Goal: Information Seeking & Learning: Learn about a topic

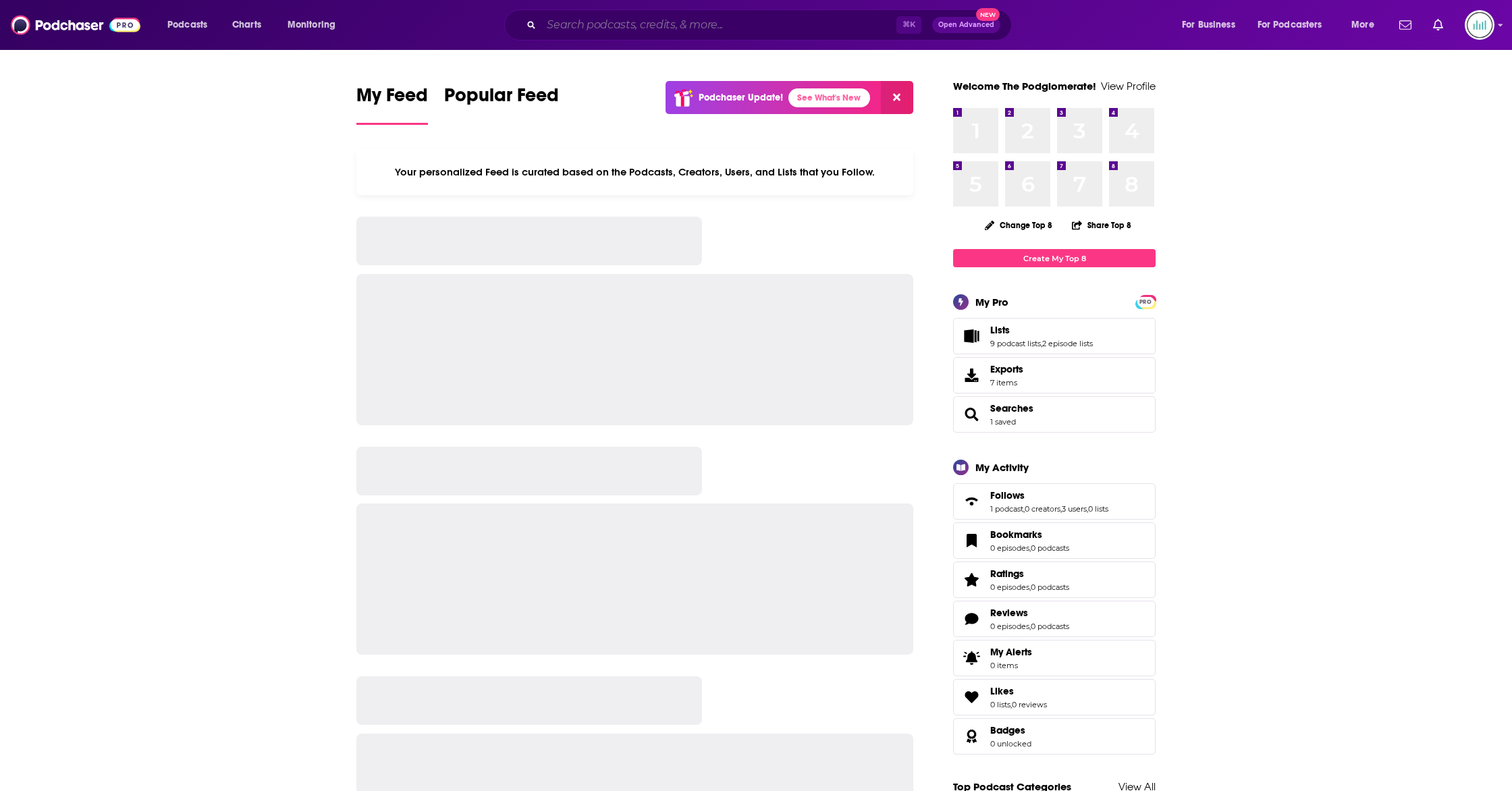
click at [656, 25] on input "Search podcasts, credits, & more..." at bounding box center [718, 25] width 355 height 21
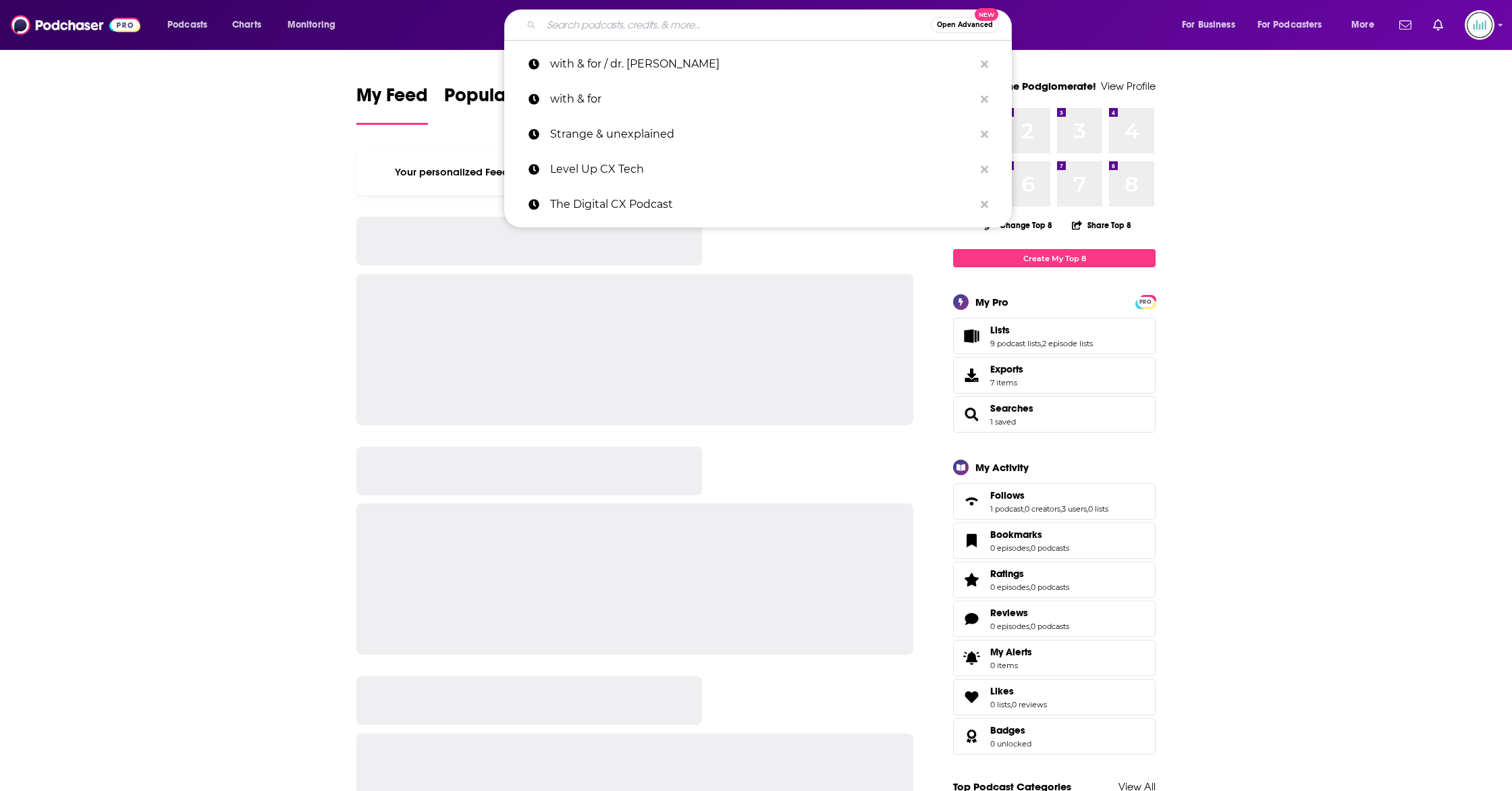
paste input "NASA’s Curious Universe"
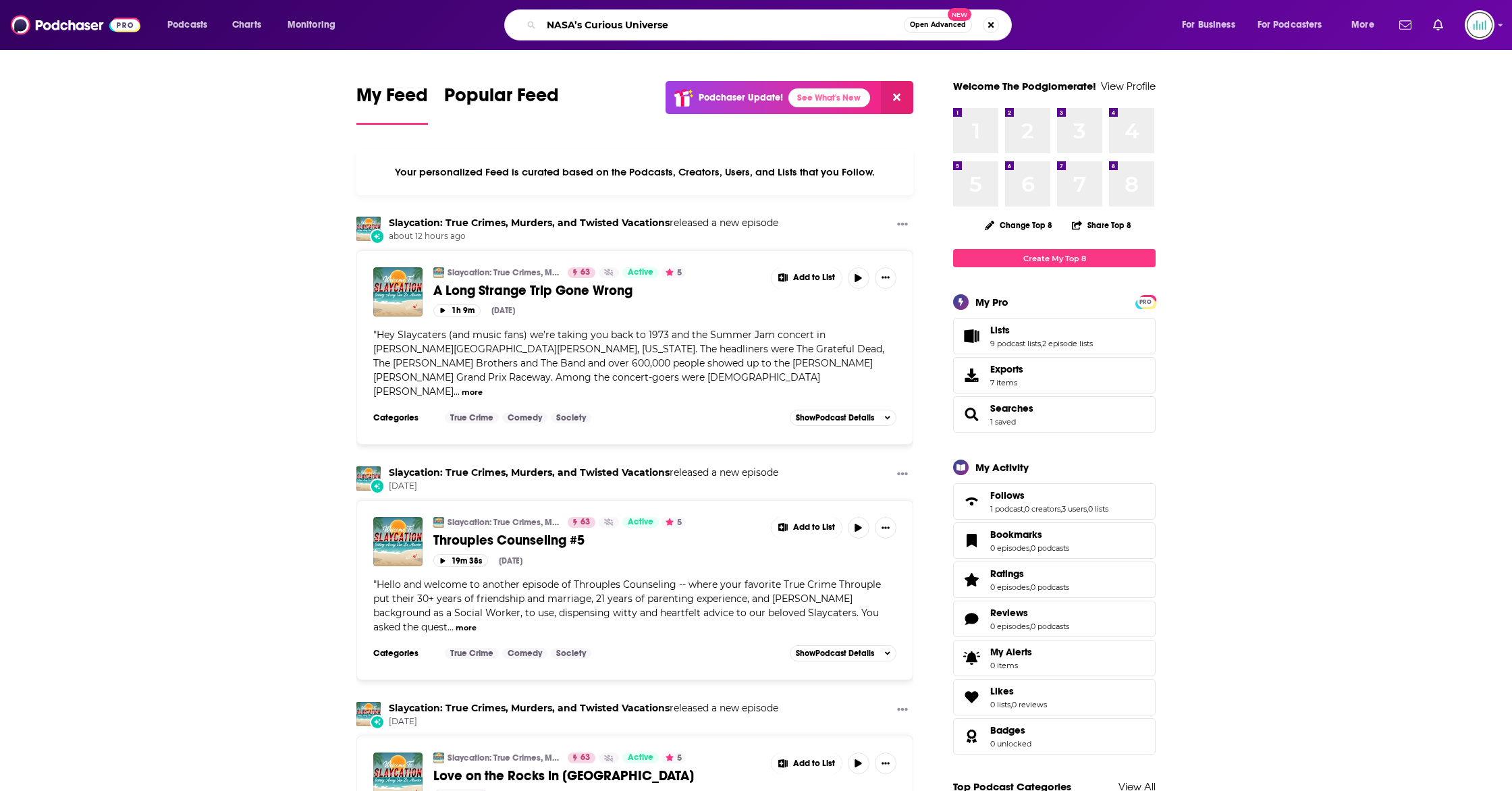
type input "NASA’s Curious Universe"
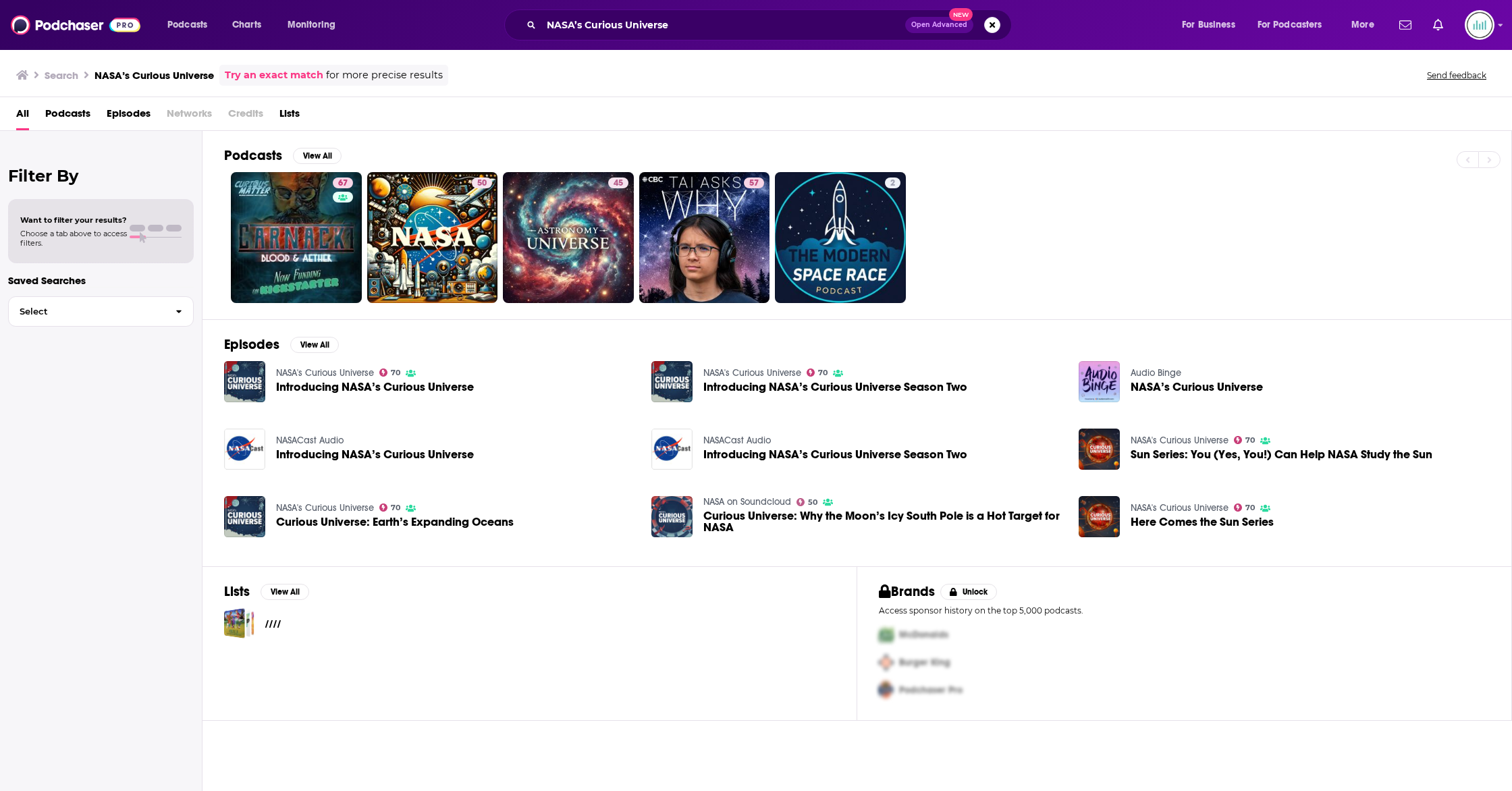
click at [323, 382] on span "Introducing NASA’s Curious Universe" at bounding box center [375, 387] width 198 height 12
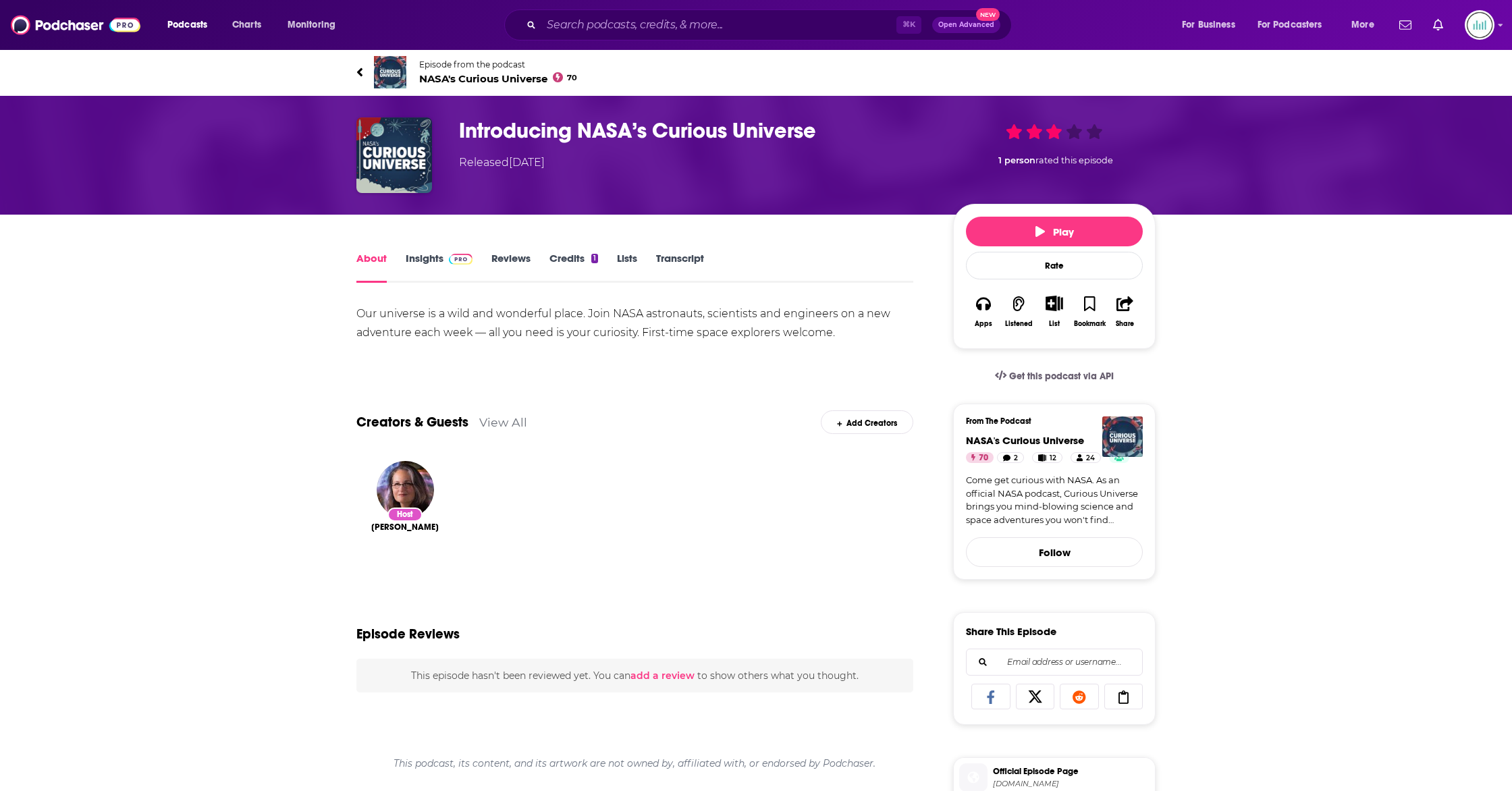
click at [435, 257] on link "Insights" at bounding box center [438, 267] width 67 height 31
